Goal: Entertainment & Leisure: Consume media (video, audio)

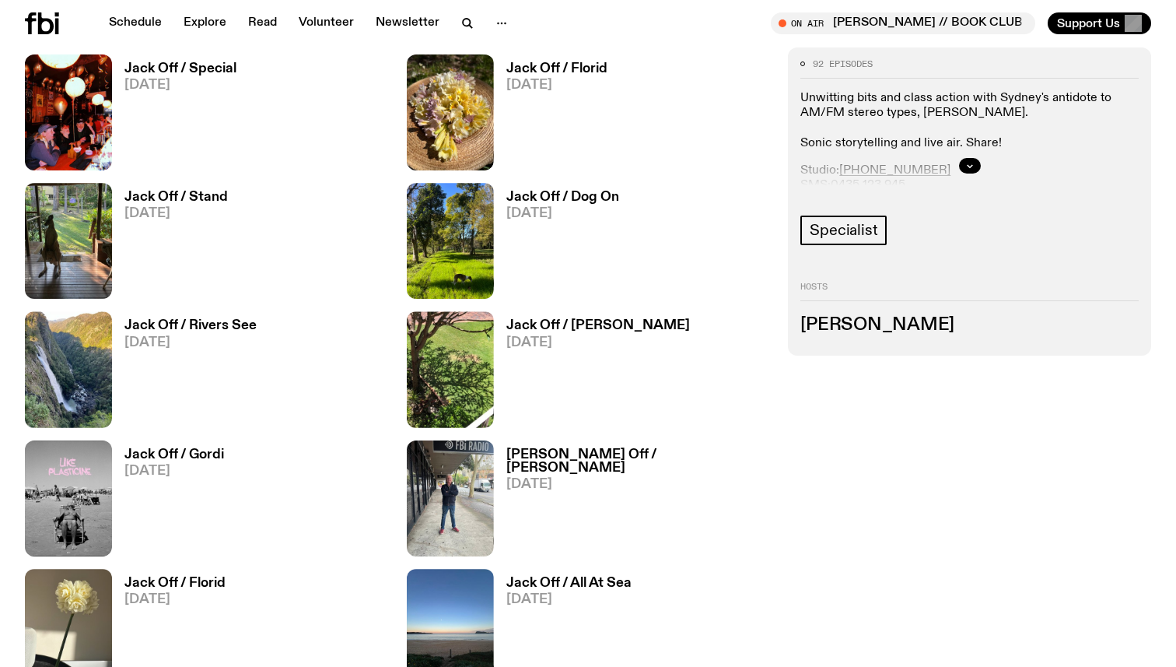
scroll to position [782, 0]
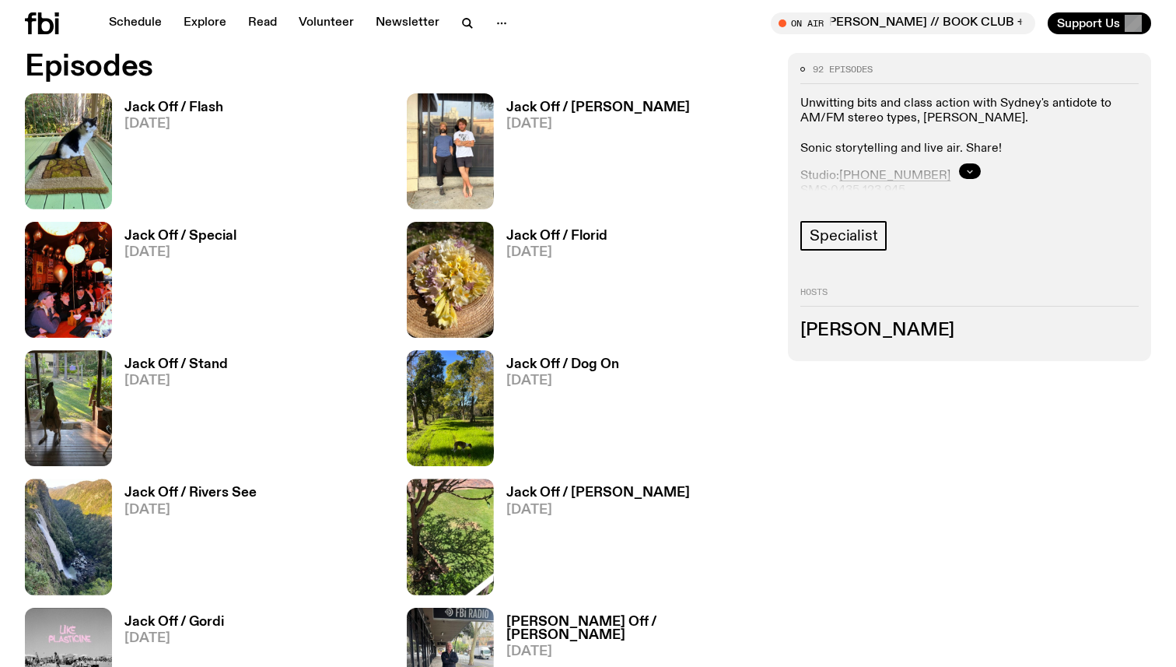
click at [966, 171] on icon "button" at bounding box center [969, 170] width 9 height 9
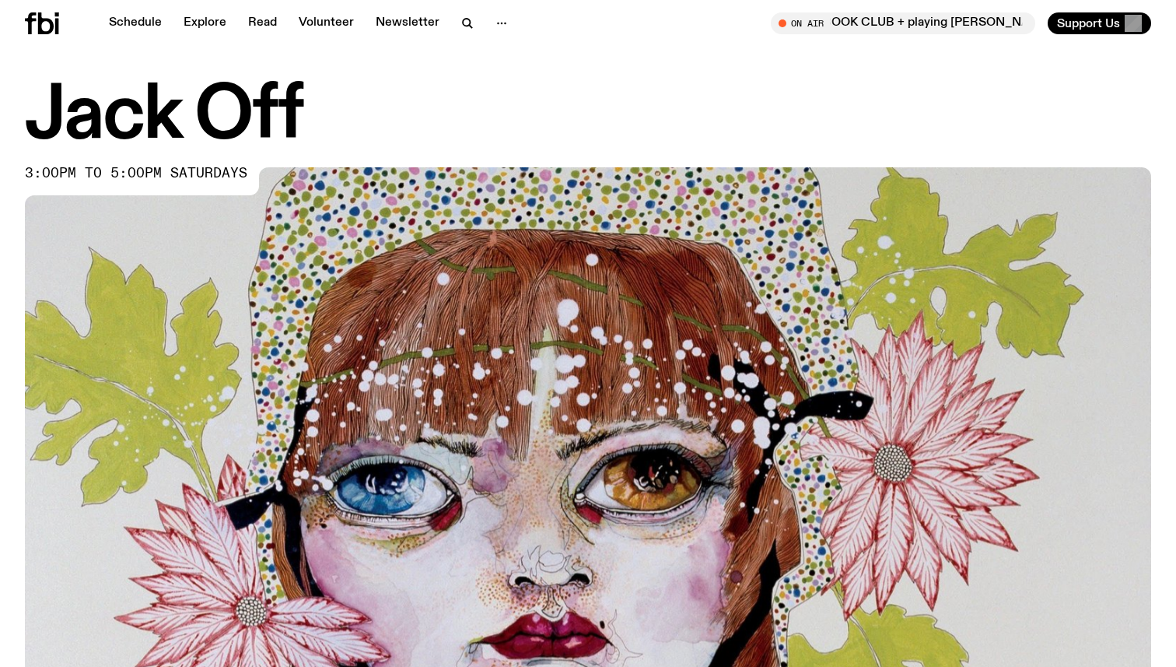
scroll to position [0, 0]
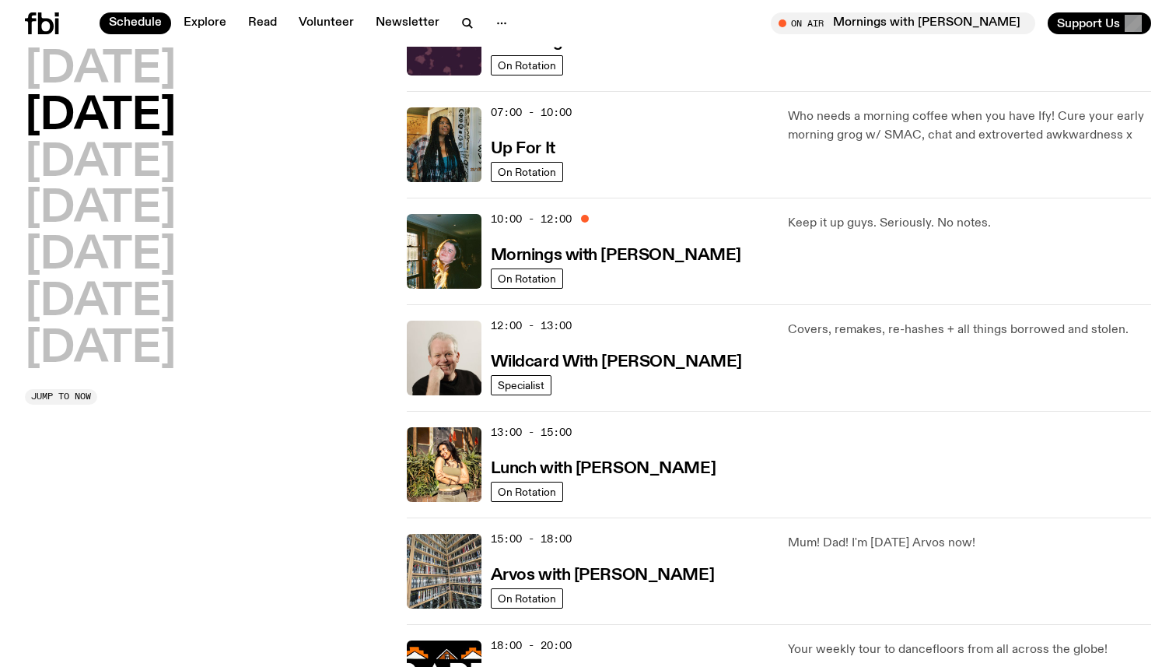
scroll to position [115, 0]
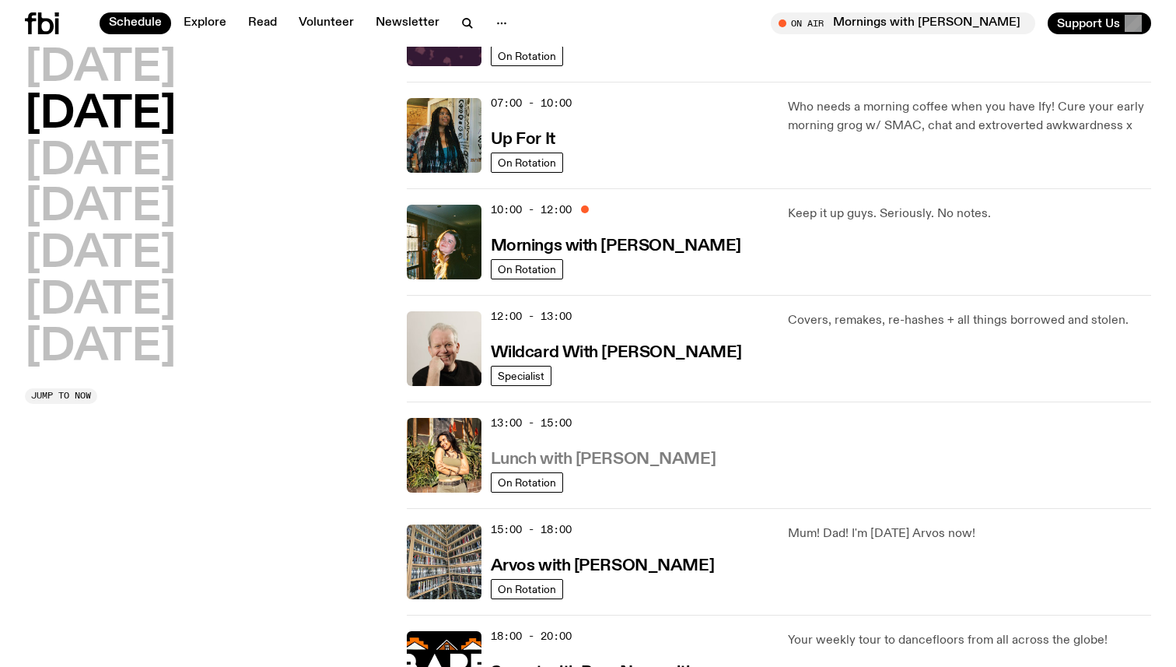
click at [611, 459] on h3 "Lunch with [PERSON_NAME]" at bounding box center [603, 459] width 225 height 16
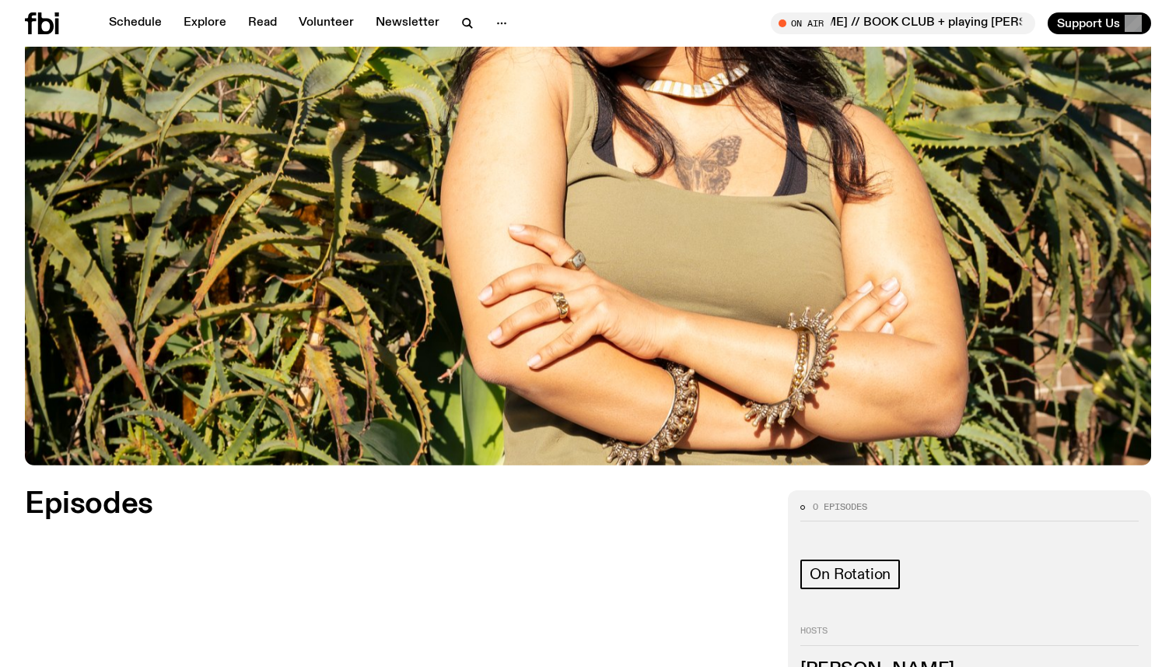
scroll to position [344, 0]
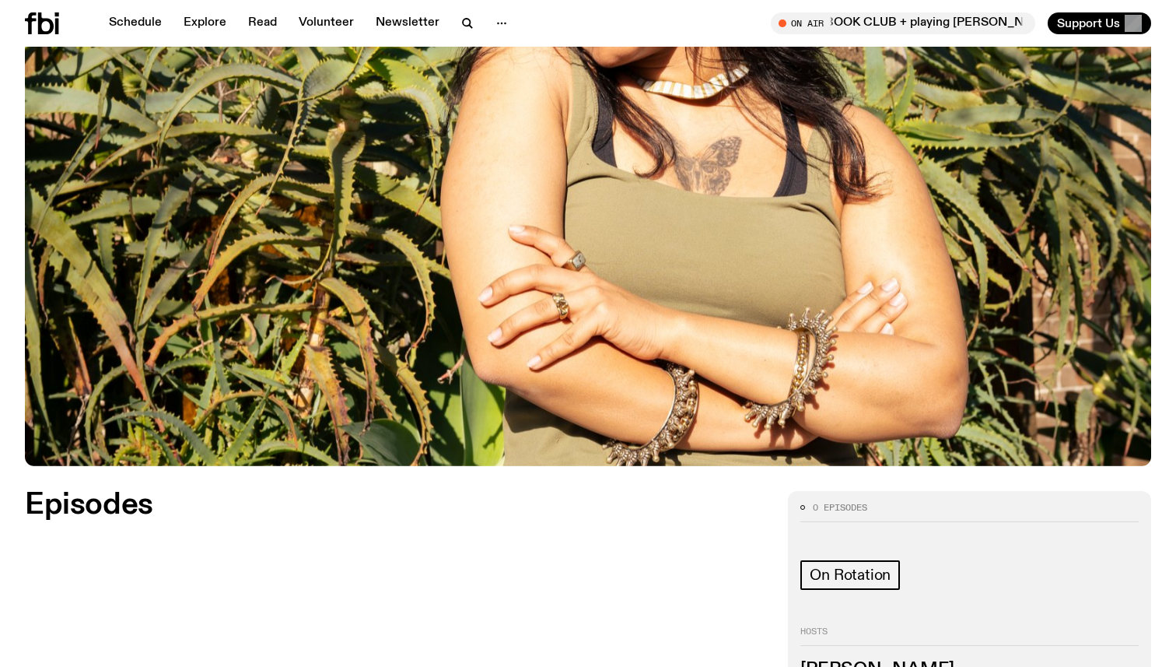
click at [402, 611] on div "Episodes Load more" at bounding box center [397, 595] width 745 height 209
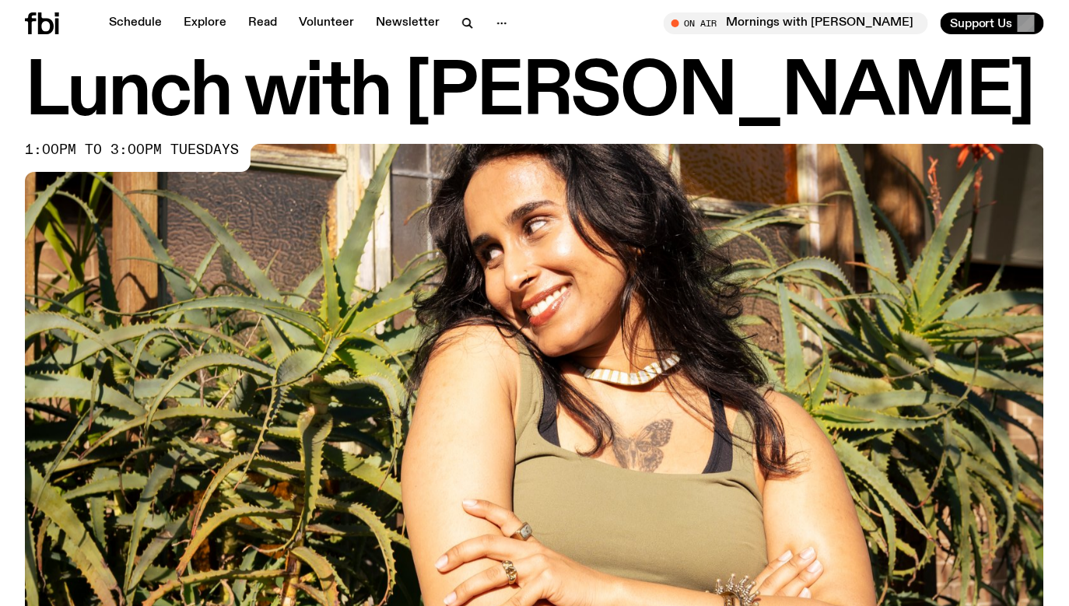
scroll to position [29, 0]
